Goal: Check status: Check status

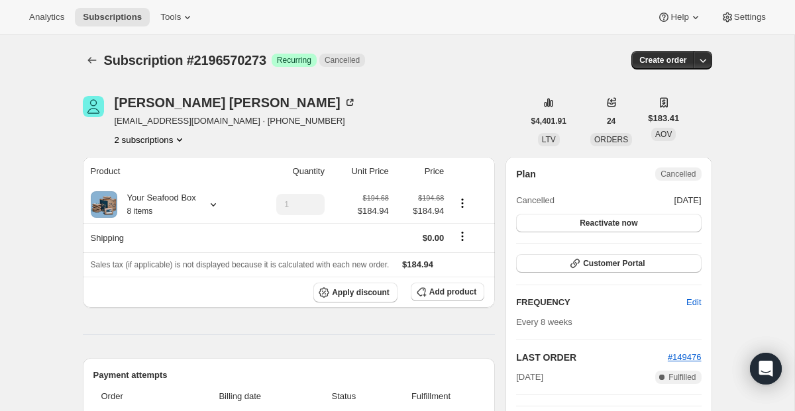
click at [100, 53] on div at bounding box center [93, 60] width 21 height 19
click at [95, 57] on icon "Subscriptions" at bounding box center [91, 60] width 13 height 13
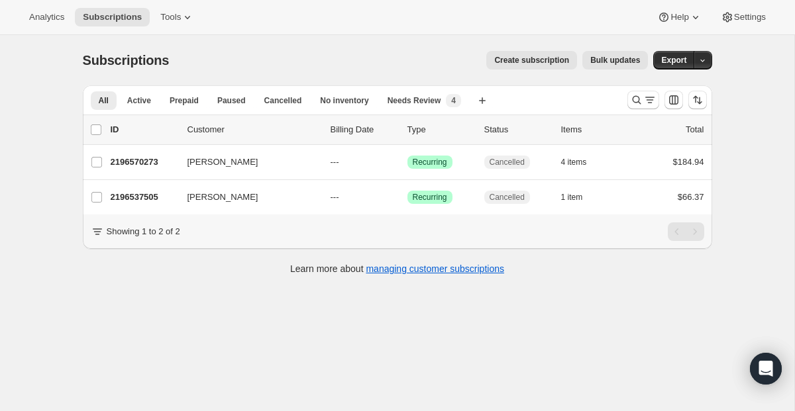
click at [642, 89] on div at bounding box center [667, 100] width 90 height 26
click at [640, 94] on icon "Search and filter results" at bounding box center [636, 99] width 13 height 13
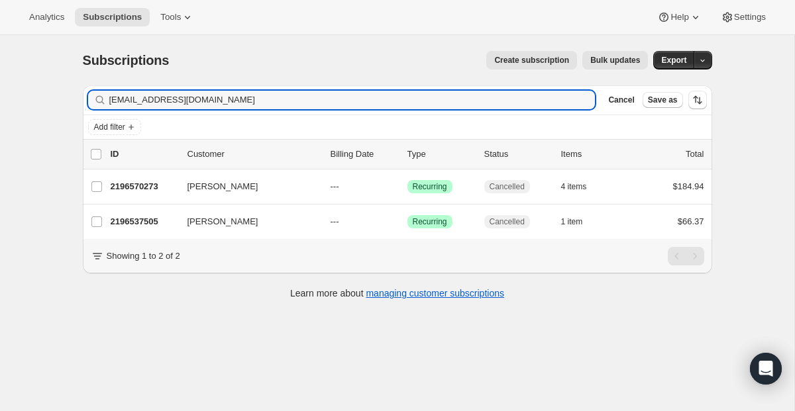
drag, startPoint x: 286, startPoint y: 103, endPoint x: -34, endPoint y: 46, distance: 324.9
click at [0, 46] on html "Analytics Subscriptions Tools Help Settings Skip to content Subscriptions. This…" at bounding box center [397, 205] width 795 height 411
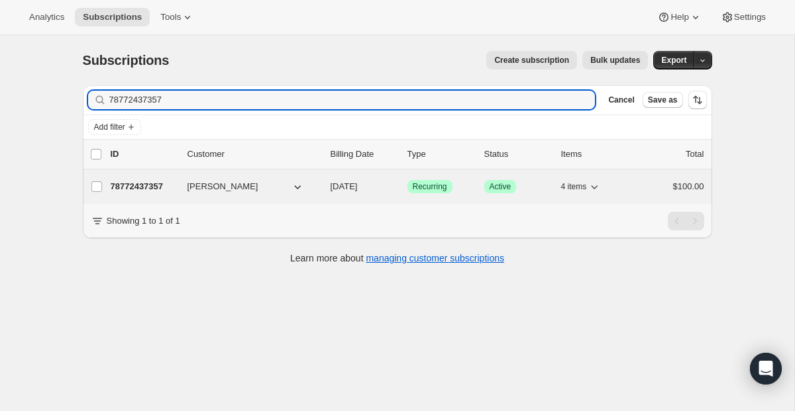
type input "78772437357"
click at [429, 189] on span "Recurring" at bounding box center [430, 186] width 34 height 11
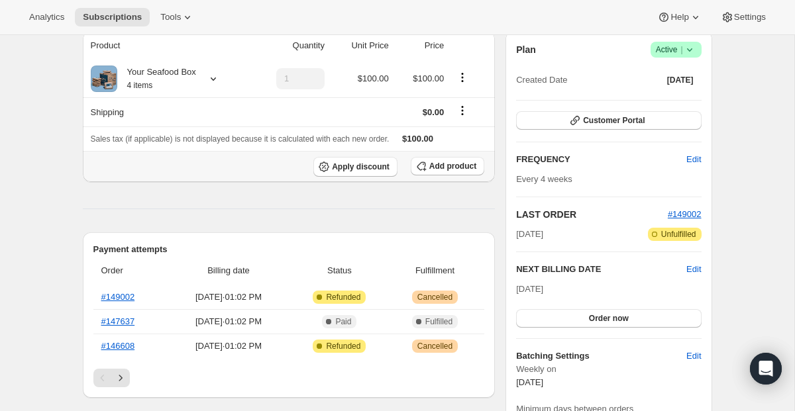
scroll to position [126, 0]
click at [121, 375] on icon "Next" at bounding box center [120, 377] width 13 height 13
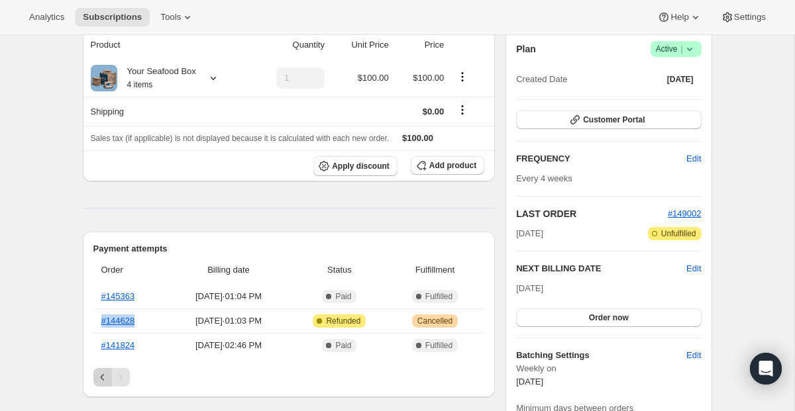
click at [105, 376] on icon "Previous" at bounding box center [102, 377] width 13 height 13
